Goal: Information Seeking & Learning: Learn about a topic

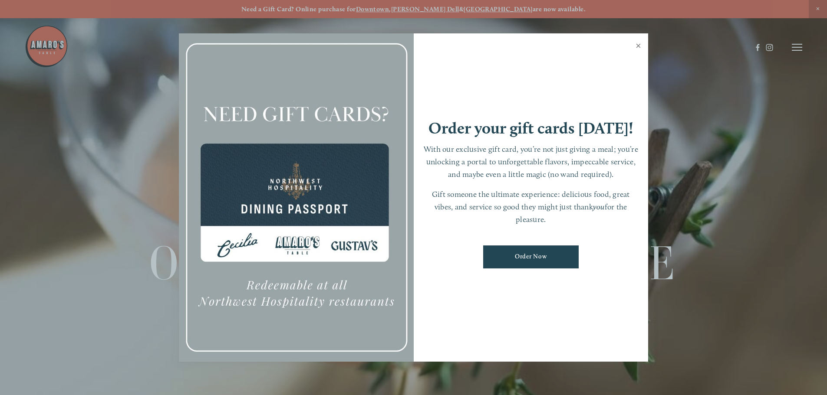
click at [639, 45] on link "Close" at bounding box center [638, 47] width 17 height 24
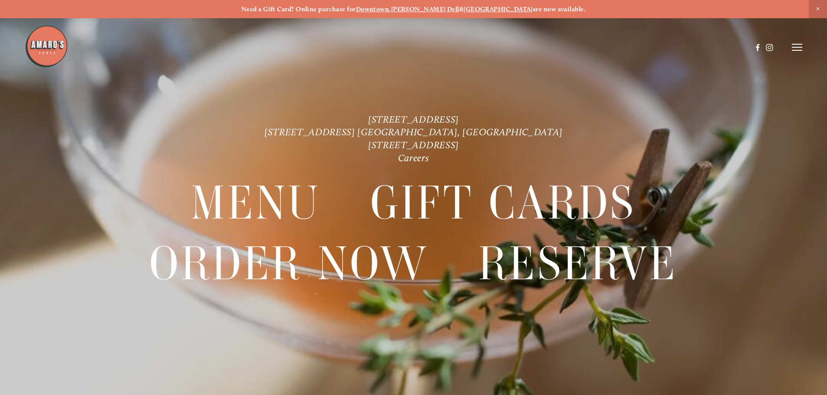
click at [797, 45] on icon at bounding box center [796, 47] width 10 height 8
click at [607, 46] on span "Menu" at bounding box center [615, 47] width 18 height 8
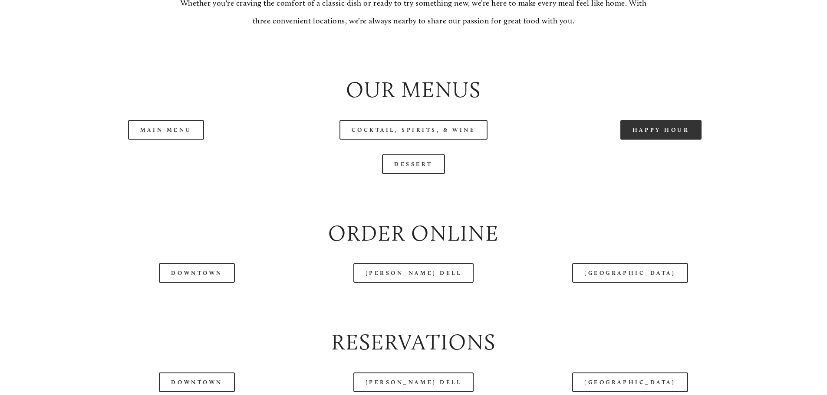
scroll to position [954, 0]
click at [653, 139] on link "Happy Hour" at bounding box center [661, 130] width 82 height 20
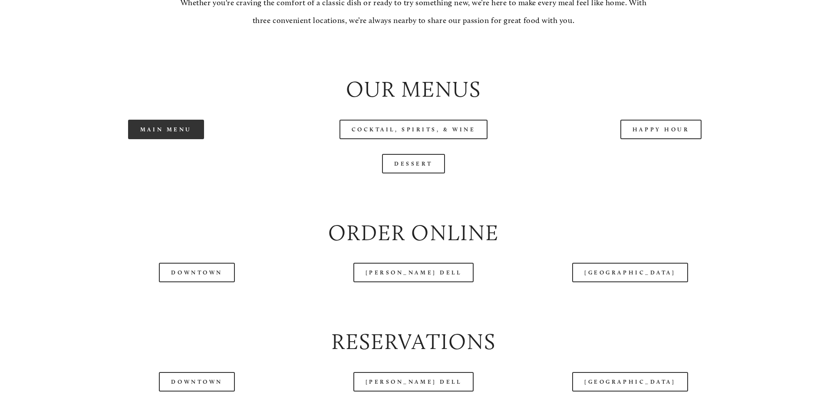
click at [175, 139] on link "Main Menu" at bounding box center [166, 130] width 76 height 20
